Goal: Transaction & Acquisition: Book appointment/travel/reservation

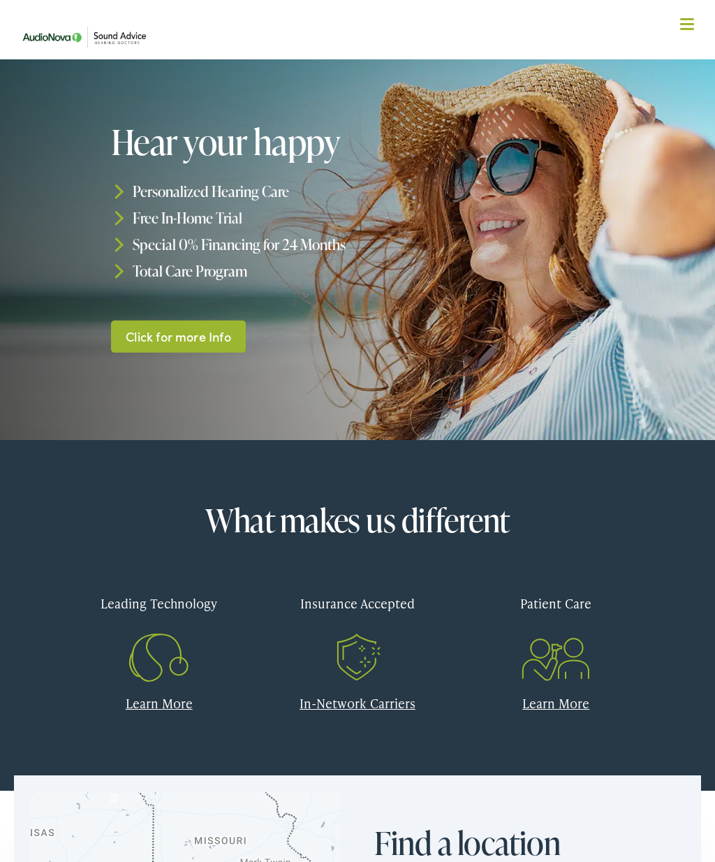
click at [691, 30] on div at bounding box center [687, 25] width 14 height 14
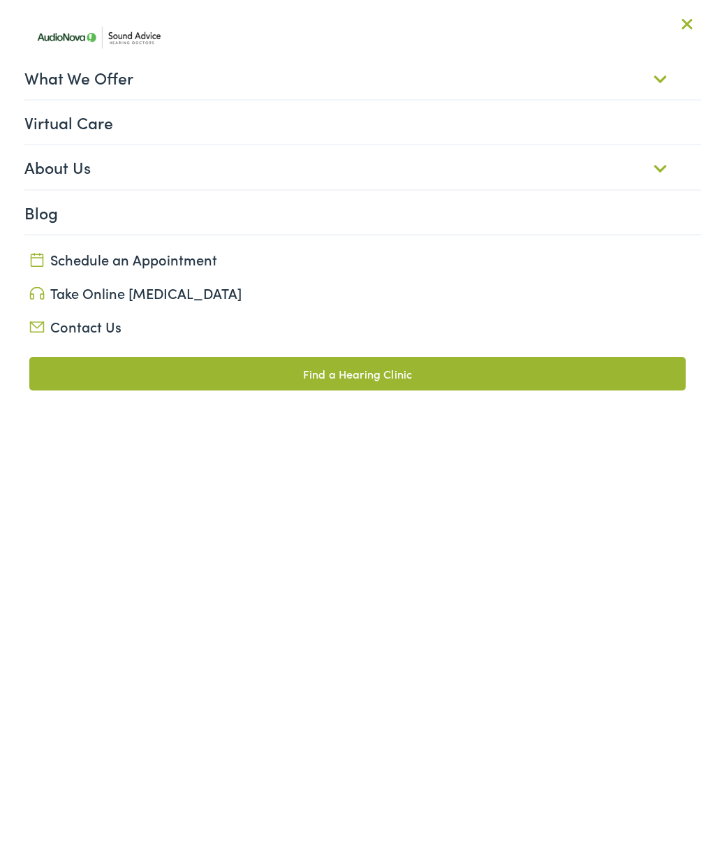
click at [157, 262] on link "Schedule an Appointment" at bounding box center [357, 259] width 656 height 20
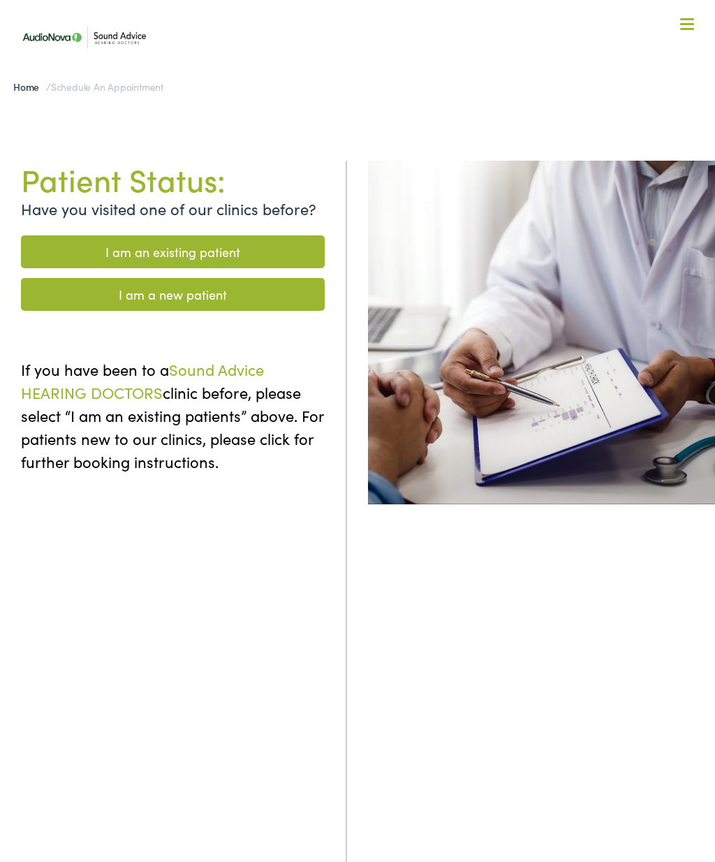
click at [217, 302] on link "I am a new patient" at bounding box center [173, 294] width 304 height 33
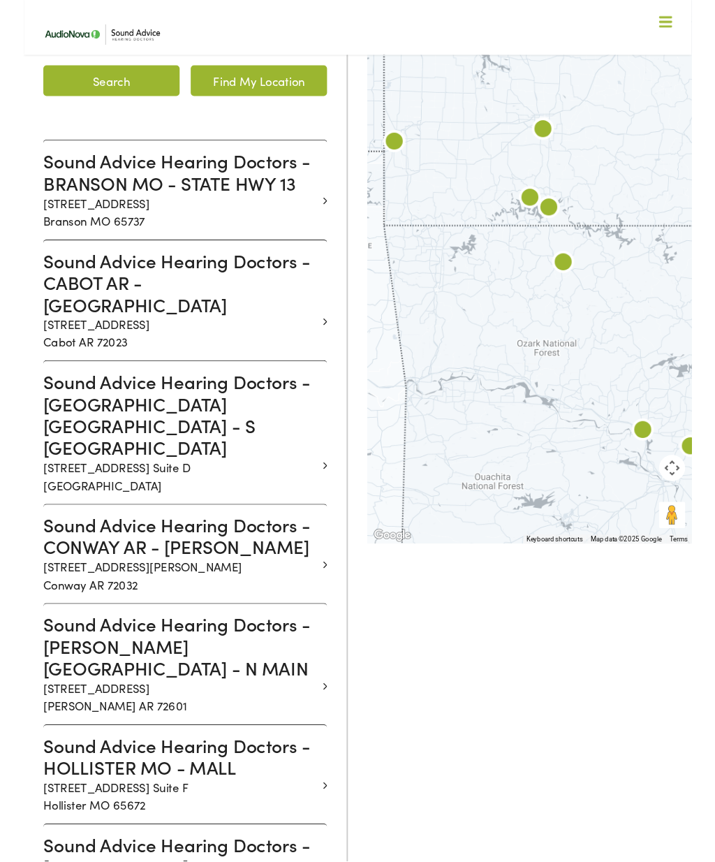
scroll to position [374, 0]
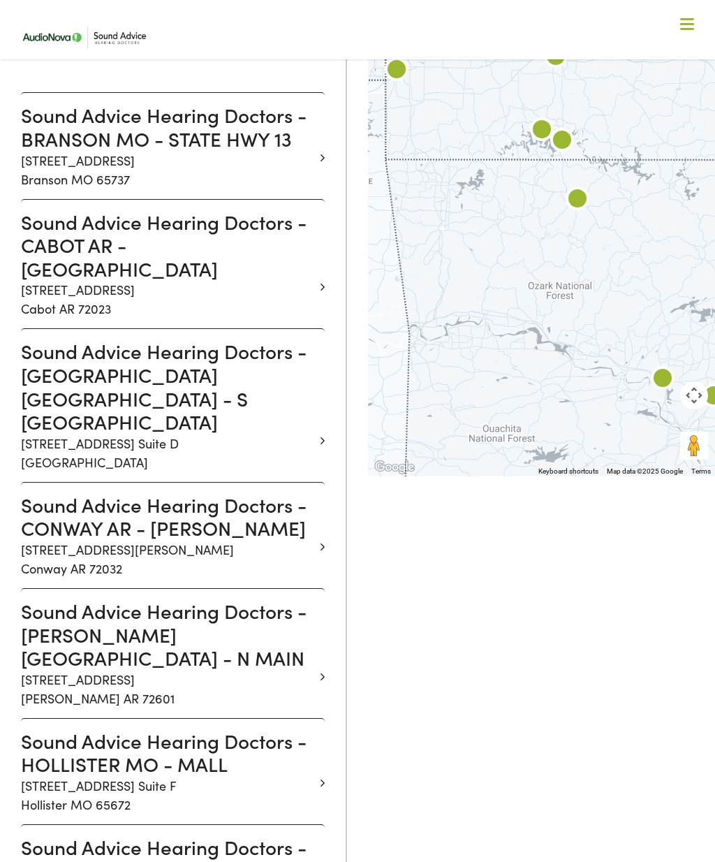
click at [171, 670] on p "825 N. Main St. Suite 3 Harrison AR 72601" at bounding box center [167, 689] width 293 height 38
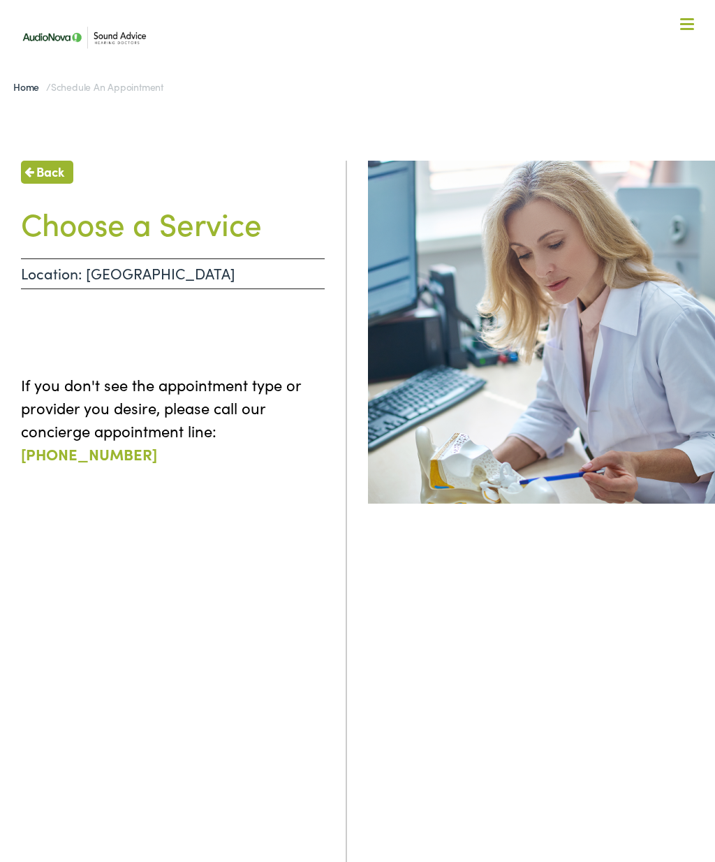
click at [205, 233] on h1 "Choose a Service" at bounding box center [173, 223] width 304 height 37
click at [188, 283] on p "Location: [GEOGRAPHIC_DATA]" at bounding box center [173, 273] width 304 height 31
click at [64, 339] on div "Back Choose a Service Location: HARRISON AR - N MAIN If you don't see the appoi…" at bounding box center [173, 592] width 347 height 862
click at [203, 343] on div "Back Choose a Service Location: HARRISON AR - N MAIN If you don't see the appoi…" at bounding box center [173, 592] width 347 height 862
click at [142, 411] on p "If you don't see the appointment type or provider you desire, please call our c…" at bounding box center [173, 419] width 304 height 92
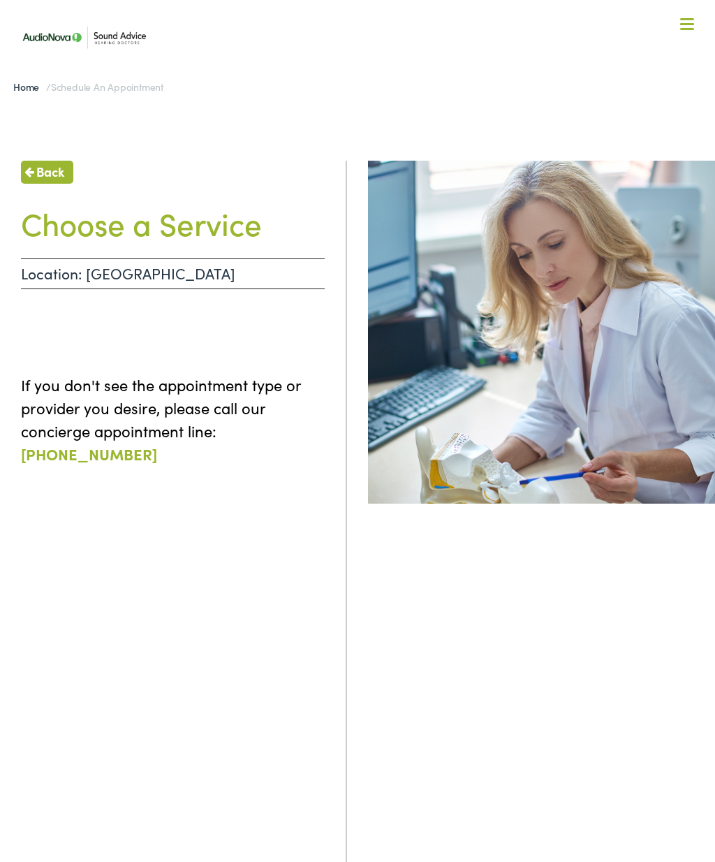
click at [159, 393] on p "If you don't see the appointment type or provider you desire, please call our c…" at bounding box center [173, 419] width 304 height 92
click at [156, 280] on p "Location: [GEOGRAPHIC_DATA]" at bounding box center [173, 273] width 304 height 31
click at [110, 223] on h1 "Choose a Service" at bounding box center [173, 223] width 304 height 37
click at [44, 280] on p "Location: [GEOGRAPHIC_DATA]" at bounding box center [173, 273] width 304 height 31
click at [209, 276] on p "Location: [GEOGRAPHIC_DATA]" at bounding box center [173, 273] width 304 height 31
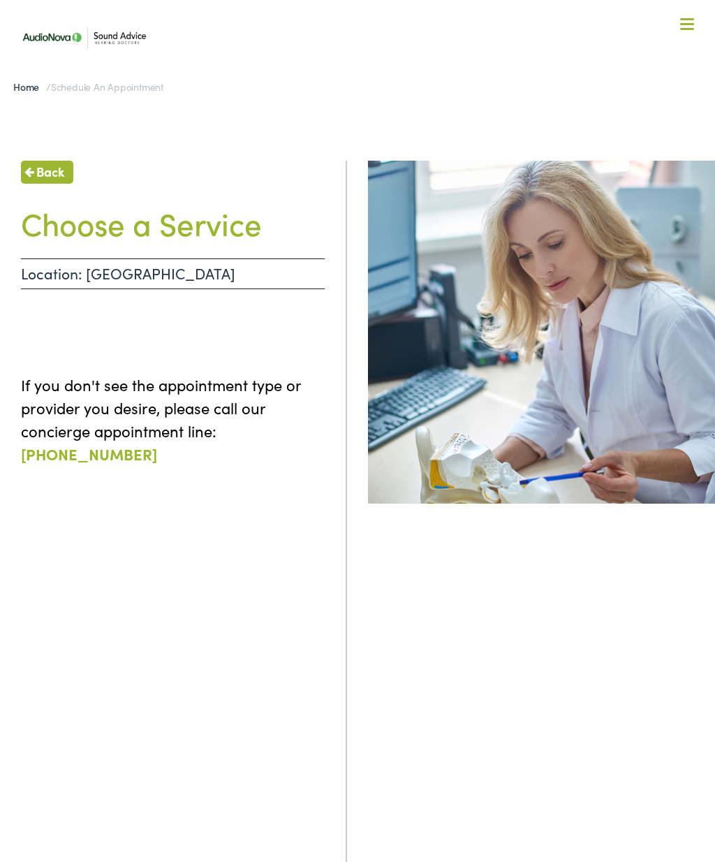
click at [47, 170] on span "Back" at bounding box center [50, 171] width 28 height 19
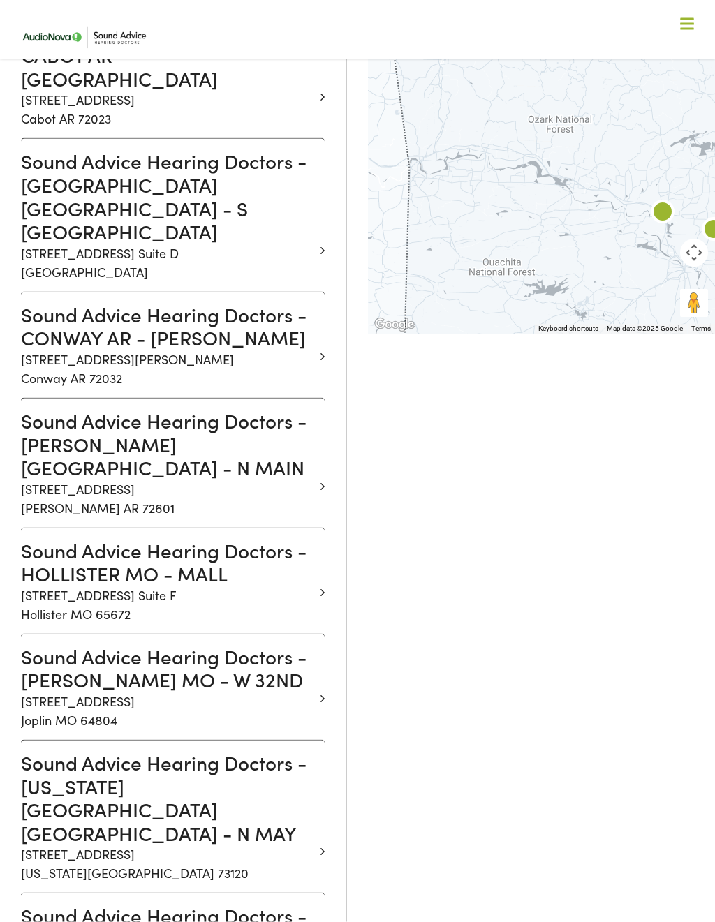
scroll to position [564, 0]
click at [73, 409] on h3 "Sound Advice Hearing Doctors - HARRISON AR - N MAIN" at bounding box center [167, 444] width 293 height 71
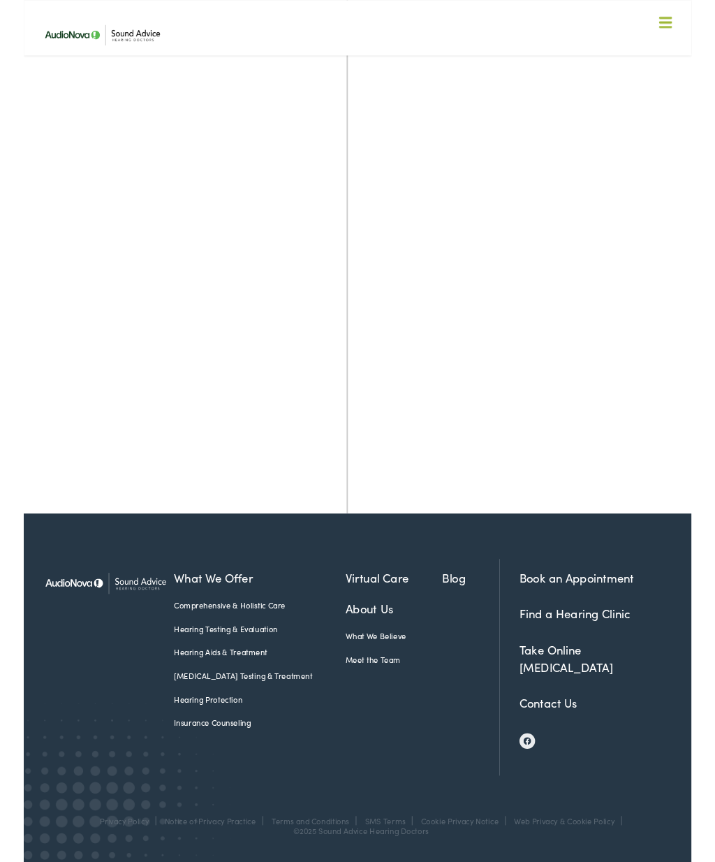
scroll to position [474, 0]
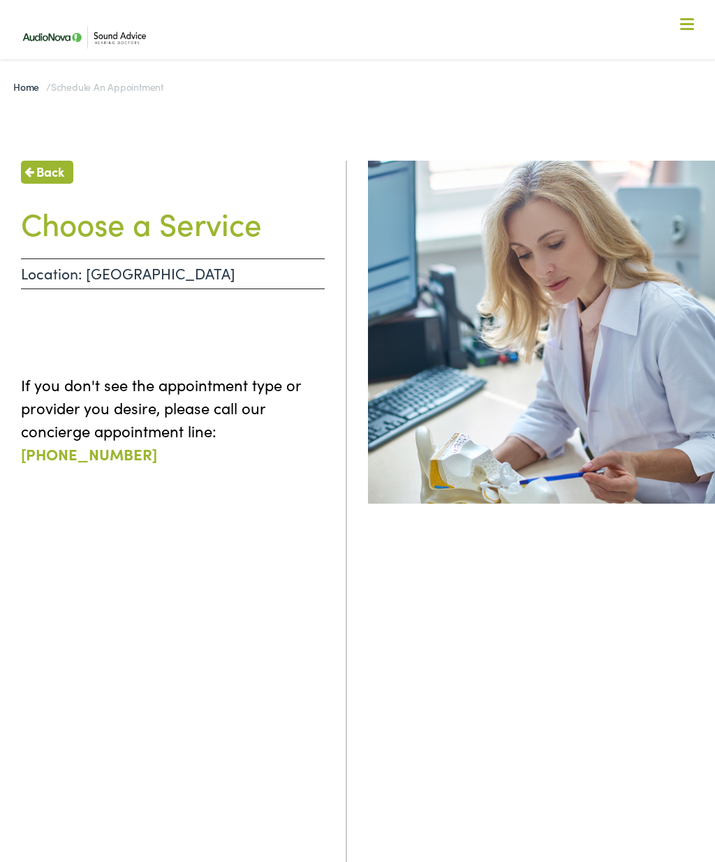
scroll to position [474, 0]
